Goal: Navigation & Orientation: Find specific page/section

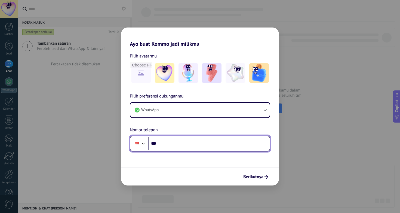
click at [175, 143] on input "***" at bounding box center [208, 143] width 121 height 13
type input "**********"
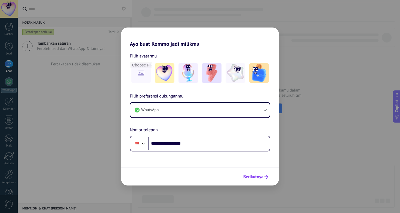
click at [249, 177] on span "Berikutnya" at bounding box center [253, 177] width 20 height 4
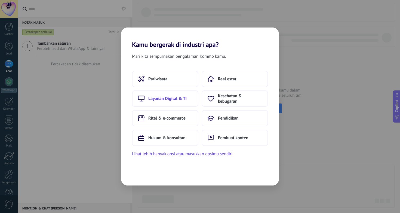
click at [169, 96] on span "Layanan Digital & TI" at bounding box center [167, 98] width 38 height 5
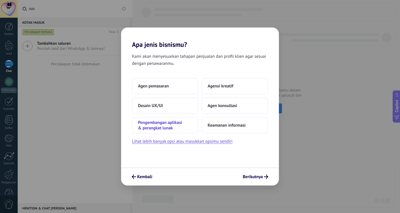
click at [175, 129] on span "Pengembangan aplikasi & perangkat lunak" at bounding box center [165, 125] width 54 height 11
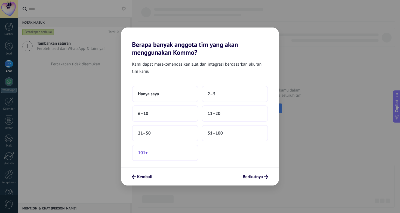
click at [174, 154] on button "101+" at bounding box center [165, 153] width 66 height 16
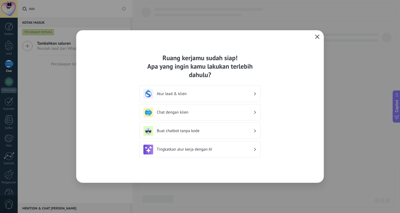
click at [317, 38] on icon "button" at bounding box center [317, 37] width 4 height 4
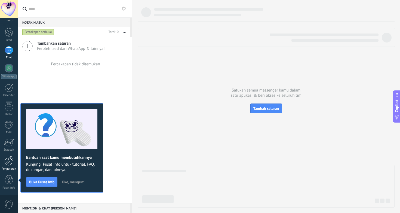
click at [9, 161] on div at bounding box center [8, 161] width 9 height 10
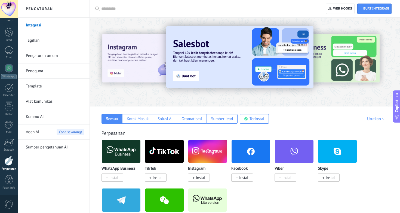
click at [47, 40] on link "Tagihan" at bounding box center [55, 40] width 58 height 15
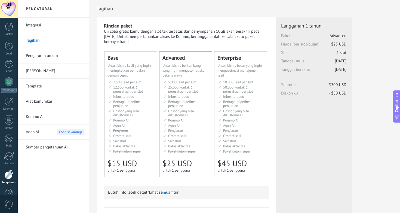
click at [39, 23] on link "Integrasi" at bounding box center [55, 25] width 58 height 15
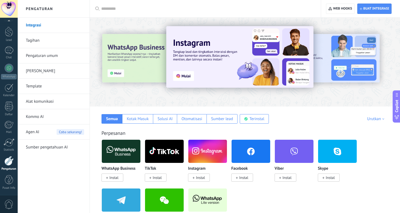
click at [41, 38] on link "Tagihan" at bounding box center [55, 40] width 58 height 15
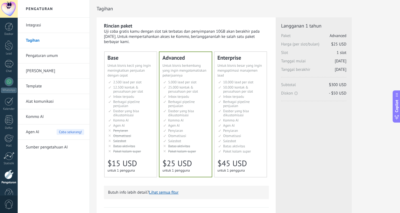
click at [57, 58] on link "Pengaturan umum" at bounding box center [55, 55] width 58 height 15
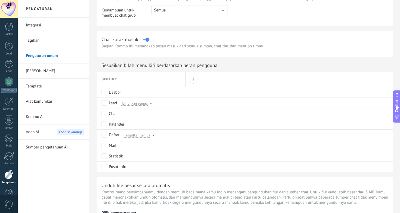
scroll to position [382, 0]
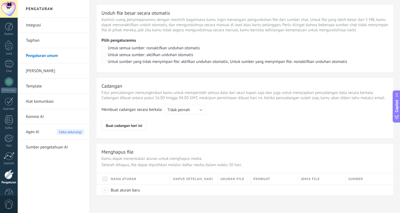
click at [54, 71] on link "[PERSON_NAME]" at bounding box center [55, 70] width 58 height 15
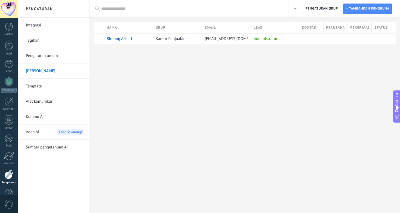
click at [55, 87] on link "Template" at bounding box center [55, 86] width 58 height 15
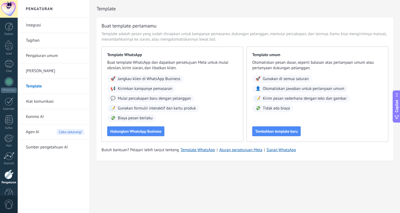
click at [66, 100] on link "Alat komunikasi" at bounding box center [55, 101] width 58 height 15
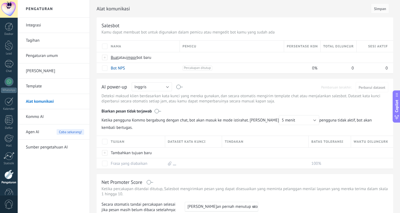
click at [41, 117] on link "Kommo AI" at bounding box center [55, 116] width 58 height 15
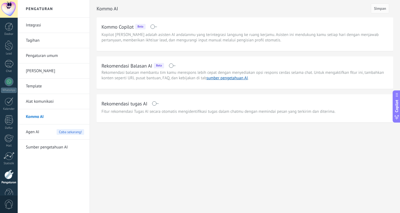
click at [35, 131] on span "Agen AI" at bounding box center [32, 131] width 13 height 15
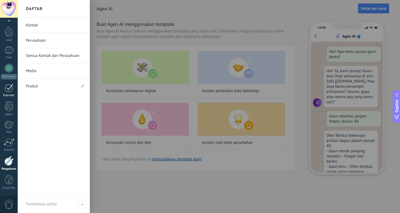
scroll to position [25, 0]
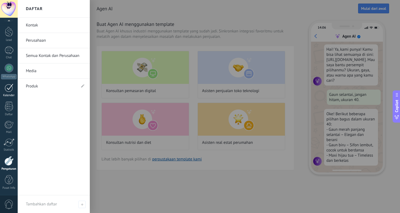
click at [10, 90] on div at bounding box center [9, 88] width 9 height 8
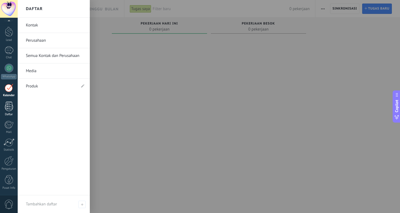
click at [10, 110] on div at bounding box center [9, 107] width 8 height 10
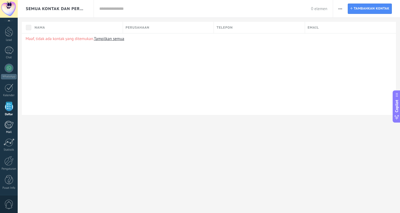
click at [9, 125] on div at bounding box center [8, 125] width 9 height 8
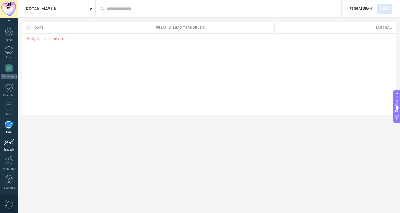
click at [10, 144] on div at bounding box center [9, 142] width 11 height 8
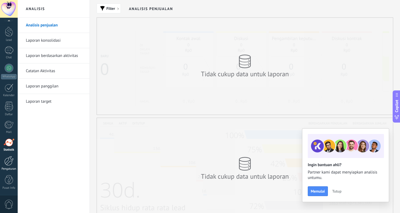
click at [10, 163] on div at bounding box center [8, 161] width 9 height 10
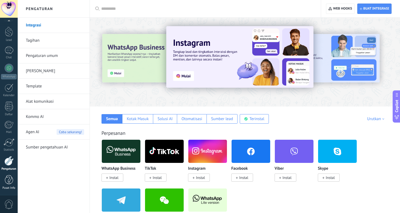
click at [8, 179] on div at bounding box center [9, 180] width 8 height 10
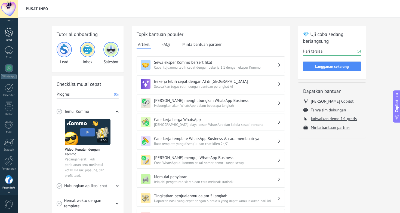
click at [5, 40] on div "Lead" at bounding box center [9, 40] width 16 height 4
